Goal: Navigation & Orientation: Find specific page/section

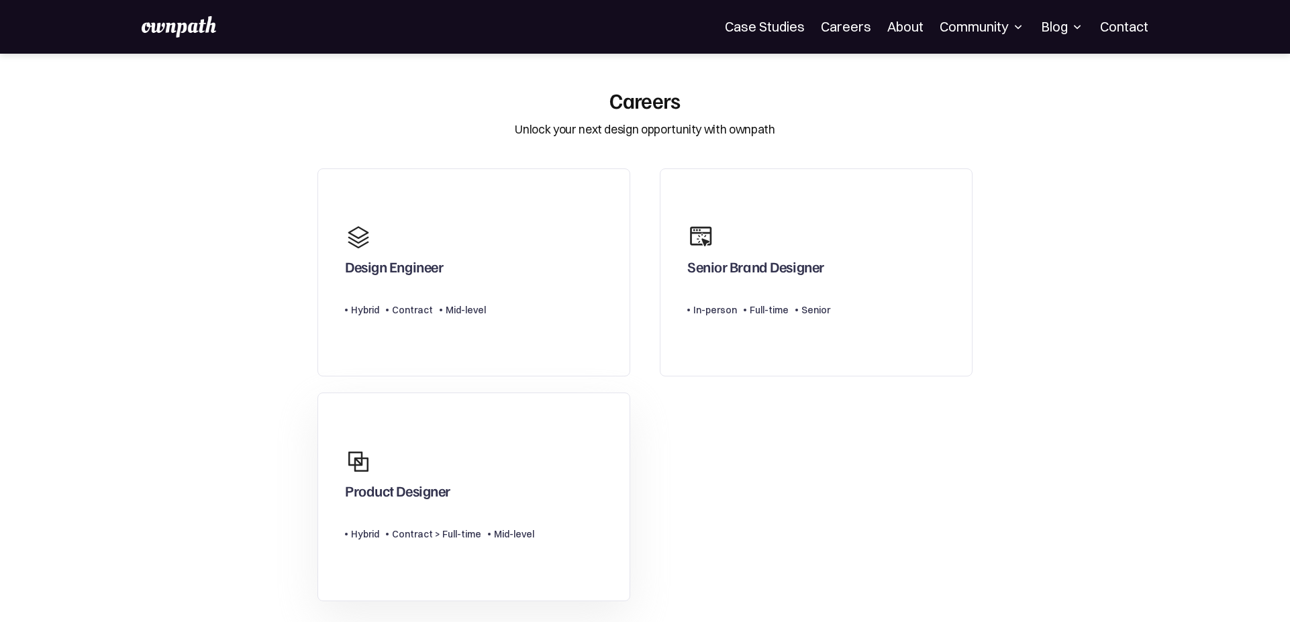
click at [494, 488] on div "Product Designer" at bounding box center [439, 474] width 189 height 64
click at [526, 301] on link "Design Engineer Type Level Hybrid Contract Mid-level" at bounding box center [474, 273] width 313 height 209
